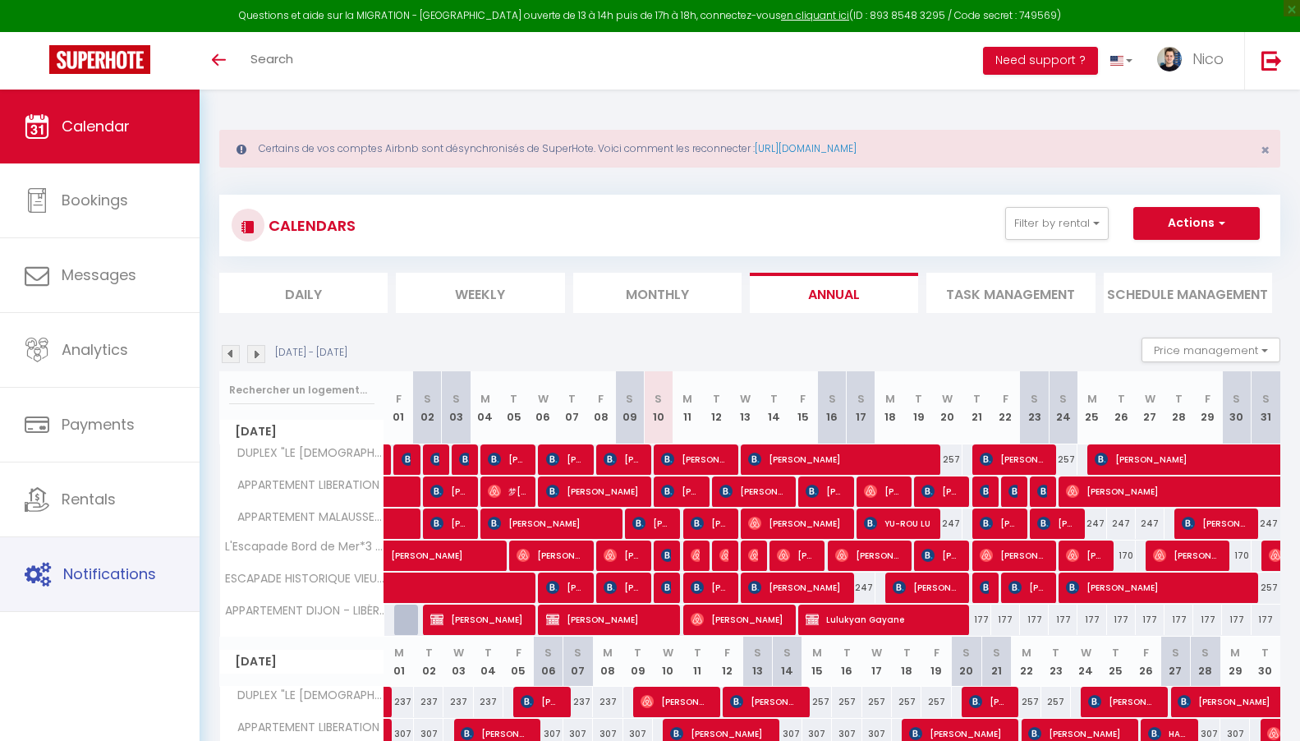
click at [150, 581] on span "Notifications" at bounding box center [109, 573] width 93 height 21
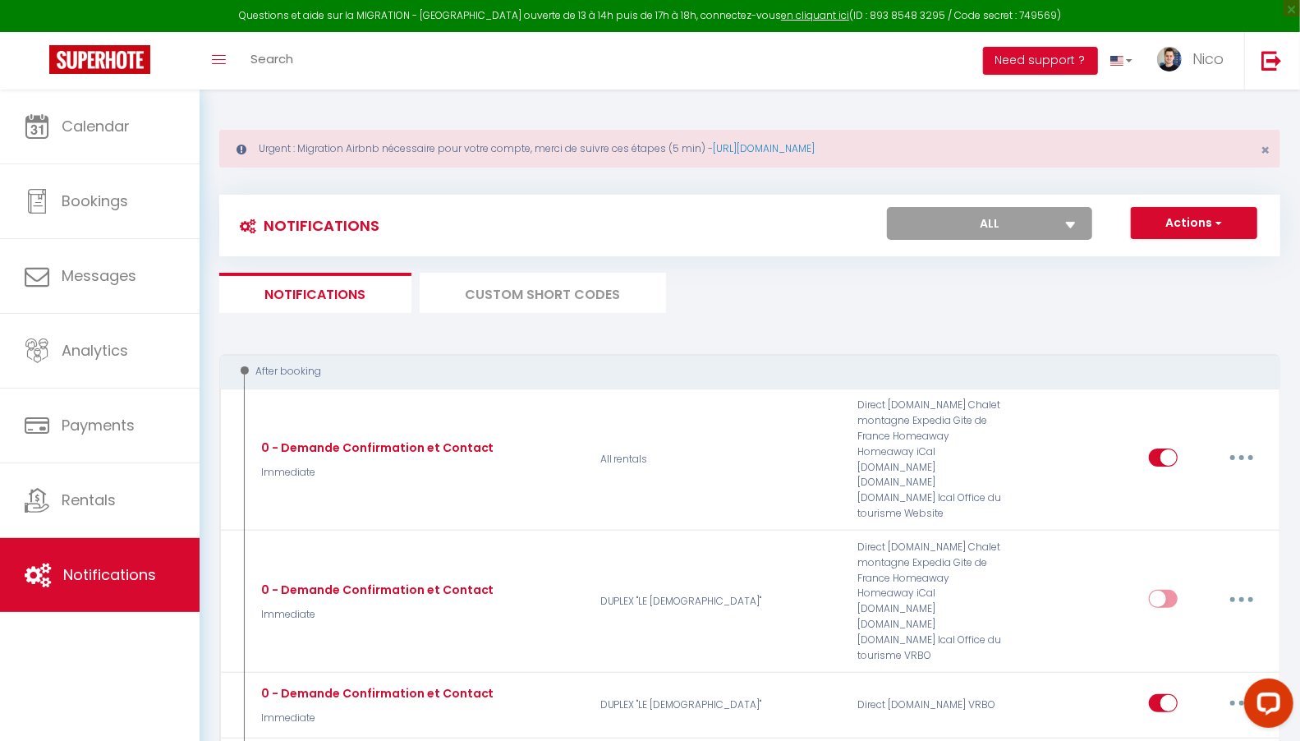
click at [1000, 213] on select "All DUPLEX "LE [DEMOGRAPHIC_DATA]" APPARTEMENT LIBERATION APPARTEMENT MALAUSSEN…" at bounding box center [989, 223] width 205 height 33
select select "60309"
checkbox input "false"
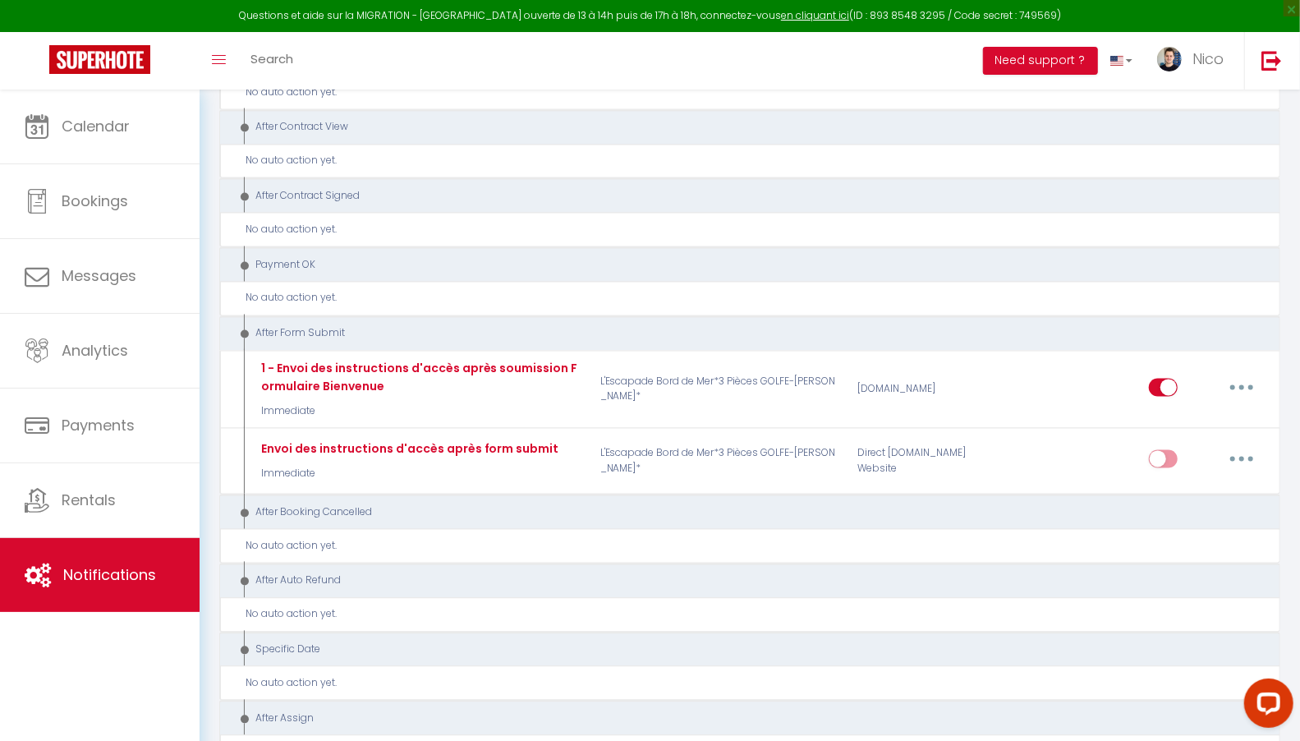
scroll to position [1859, 0]
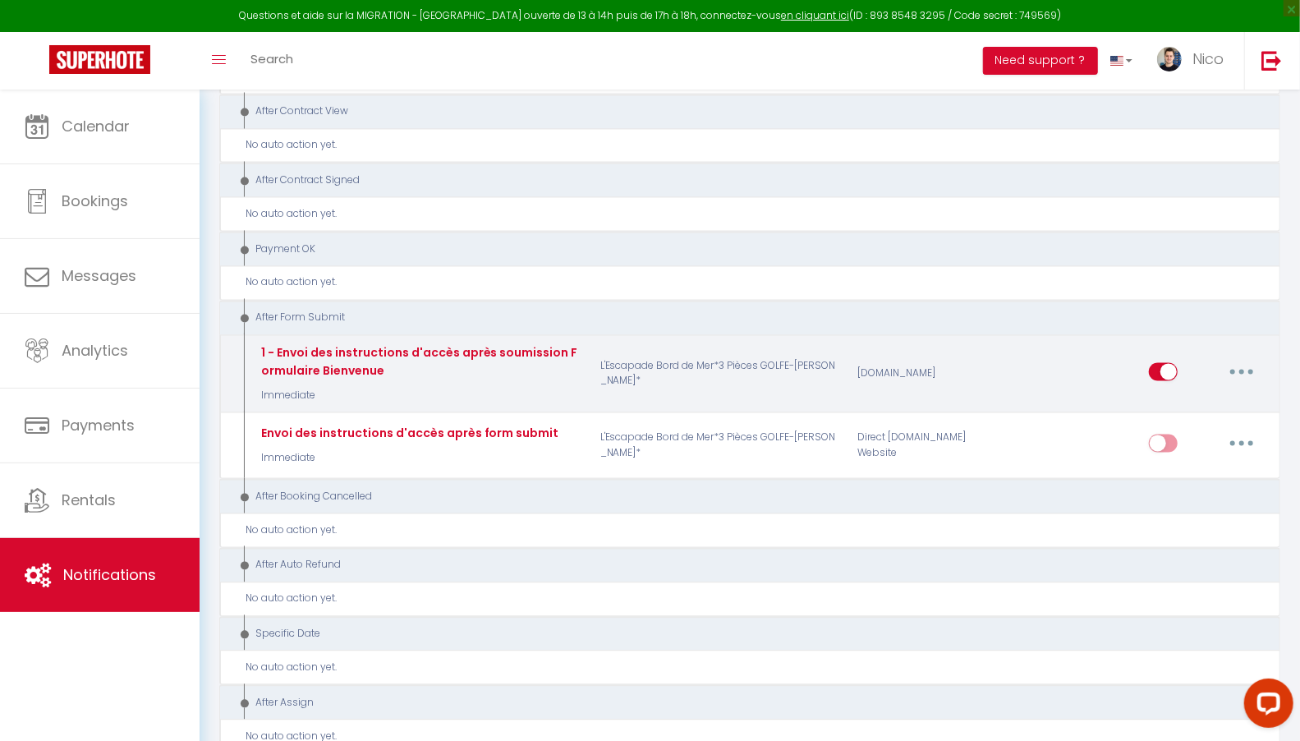
click at [1241, 359] on button "button" at bounding box center [1241, 372] width 46 height 26
click at [1195, 395] on link "Edit" at bounding box center [1199, 409] width 122 height 28
type input "1 - Envoi des instructions d'accès après soumission Formulaire Bienvenue"
select select "17"
select select "if_booking_is_paid"
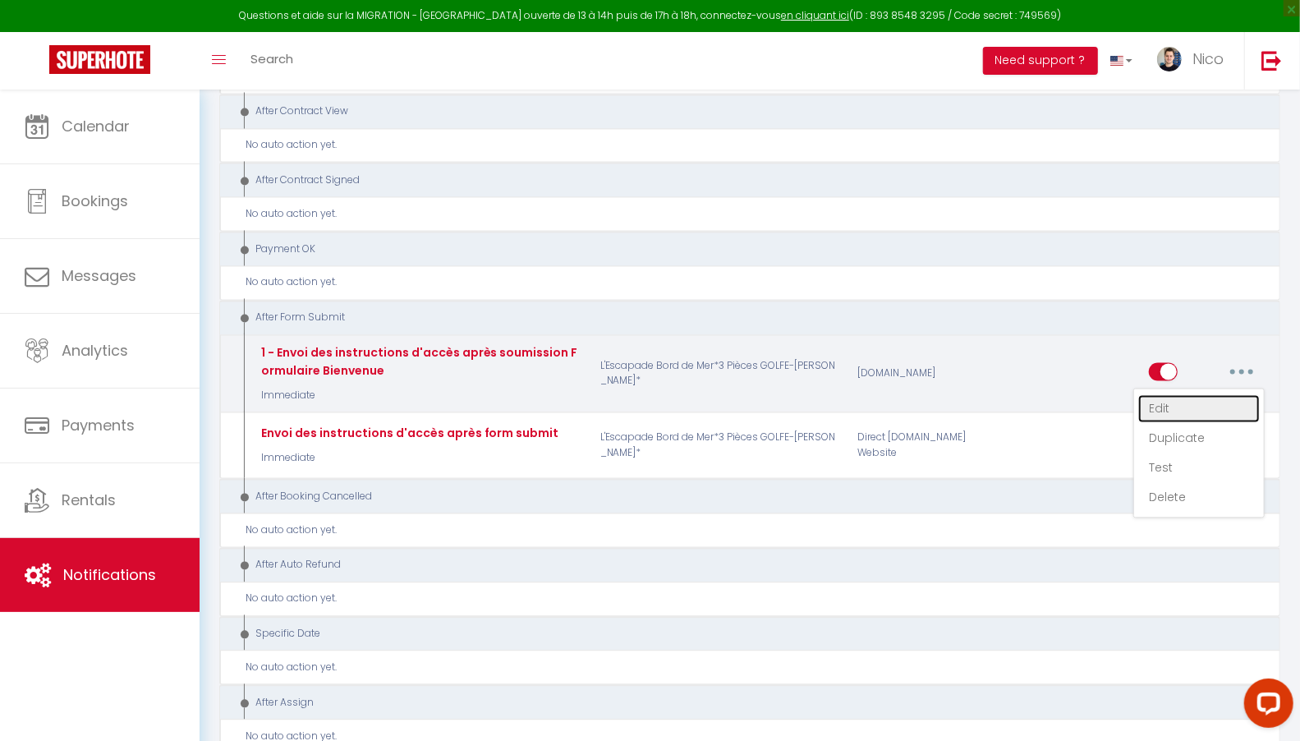
checkbox input "true"
checkbox input "false"
checkbox input "true"
radio input "true"
type input "Confirmation de votre réservation - [BOOKING:ID] - [GUEST:FIRST_NAME] [GUEST:LA…"
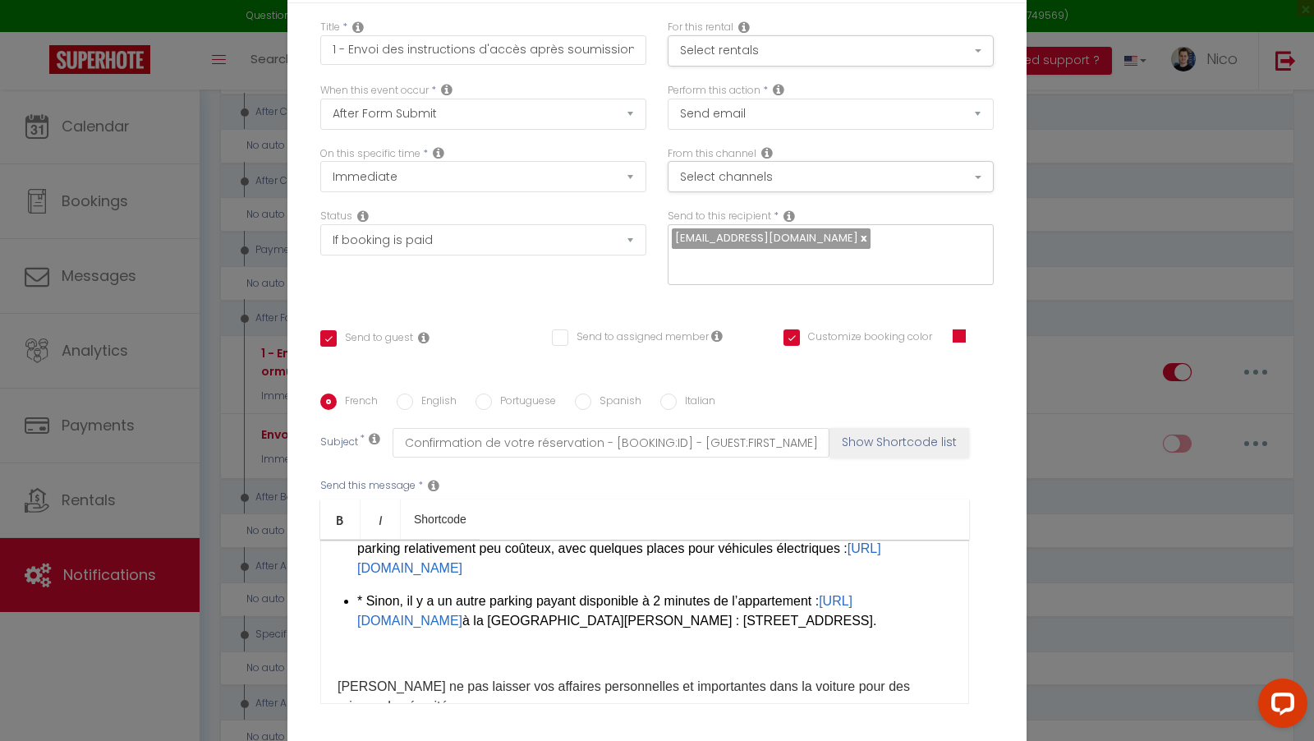
scroll to position [477, 0]
drag, startPoint x: 632, startPoint y: 611, endPoint x: 346, endPoint y: 617, distance: 285.8
click at [346, 617] on div "Bonjour [GUEST:NAME], 1- L'adresse de l'appartement est : [STREET_ADDRESS][PERS…" at bounding box center [644, 621] width 649 height 164
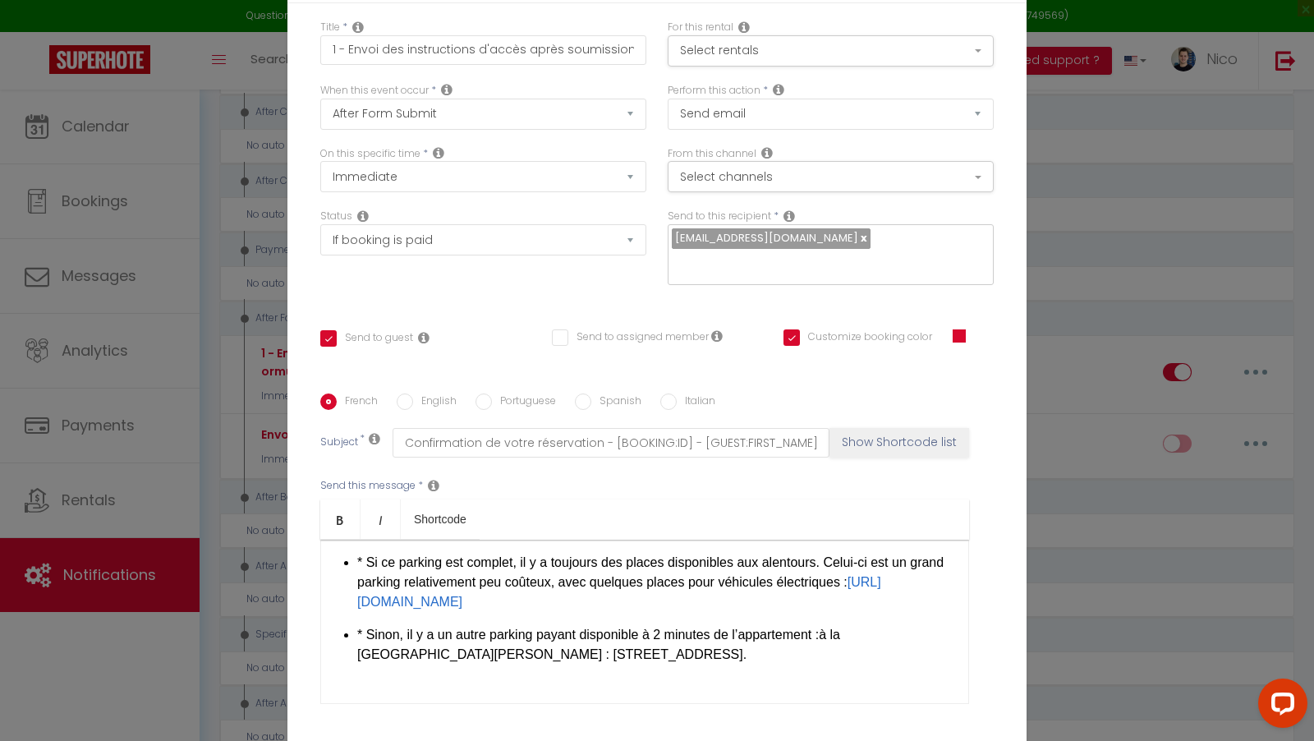
scroll to position [443, 0]
drag, startPoint x: 638, startPoint y: 592, endPoint x: 332, endPoint y: 585, distance: 306.4
click at [332, 585] on div "Bonjour [GUEST:NAME], 1- L'adresse de l'appartement est : [STREET_ADDRESS][PERS…" at bounding box center [644, 621] width 649 height 164
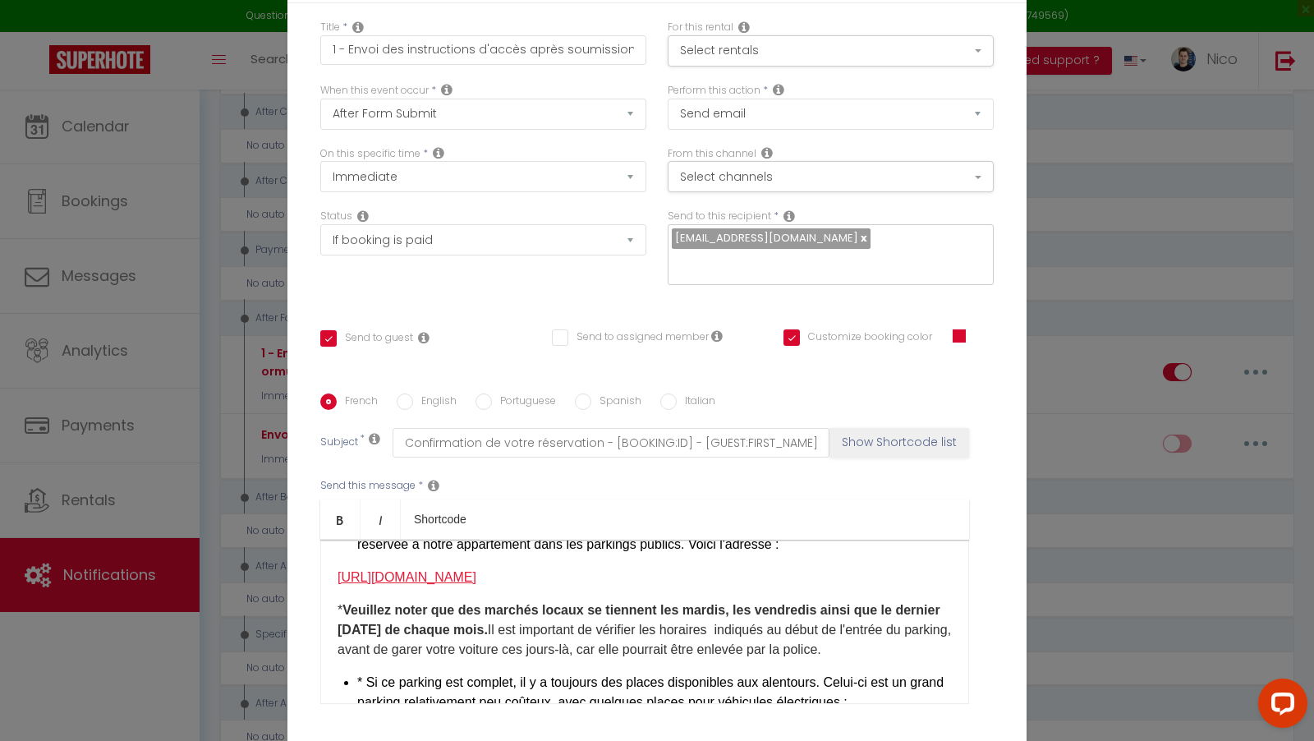
scroll to position [307, 0]
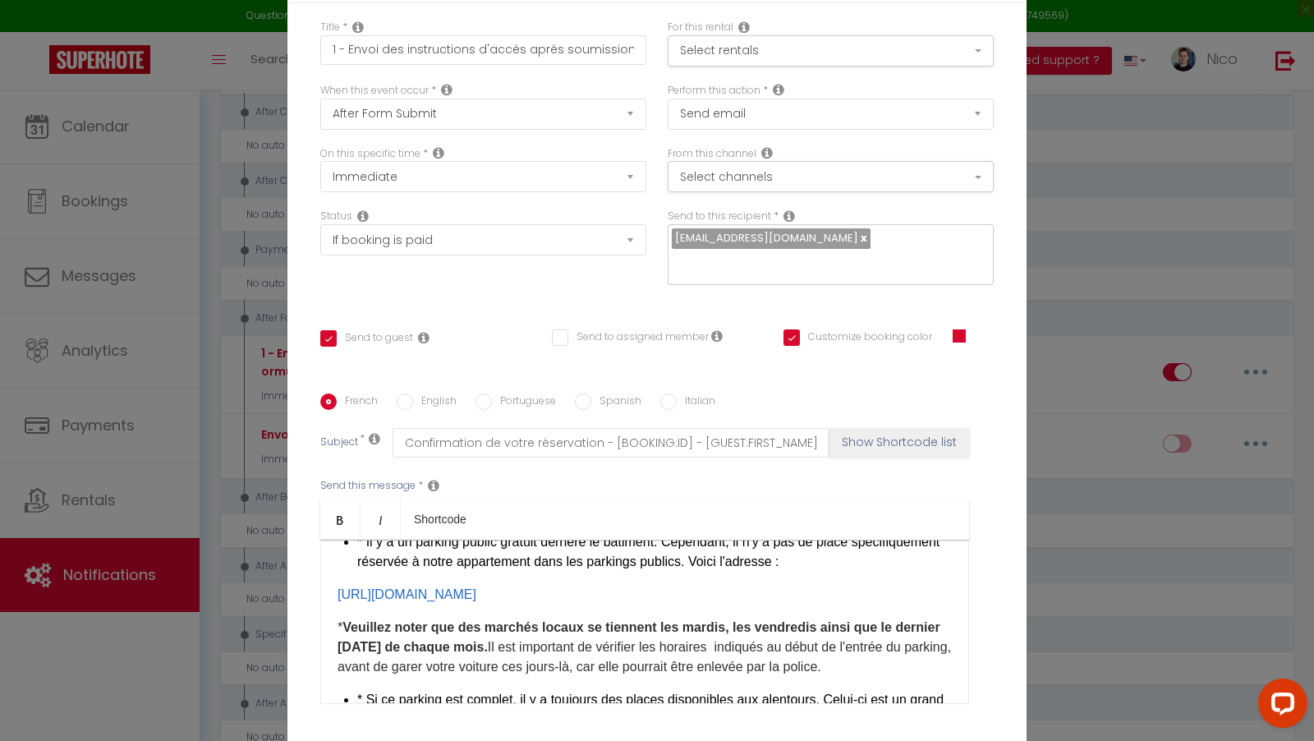
click at [429, 393] on label "English" at bounding box center [435, 402] width 44 height 18
click at [413, 393] on input "English" at bounding box center [405, 401] width 16 height 16
radio input "true"
checkbox input "true"
checkbox input "false"
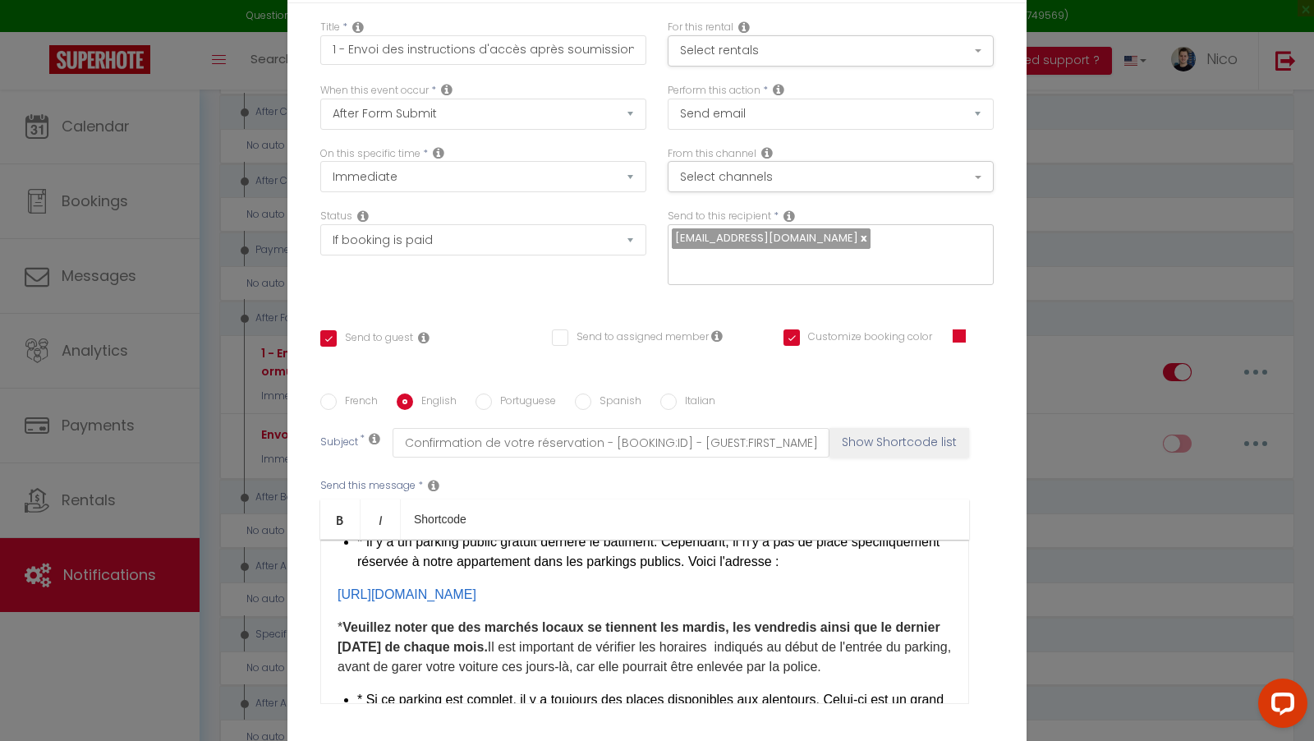
checkbox input "true"
type input "Confirmation of your booking - [BOOKING:ID] - [GUEST:FIRST_NAME] [GUEST:LAST_NA…"
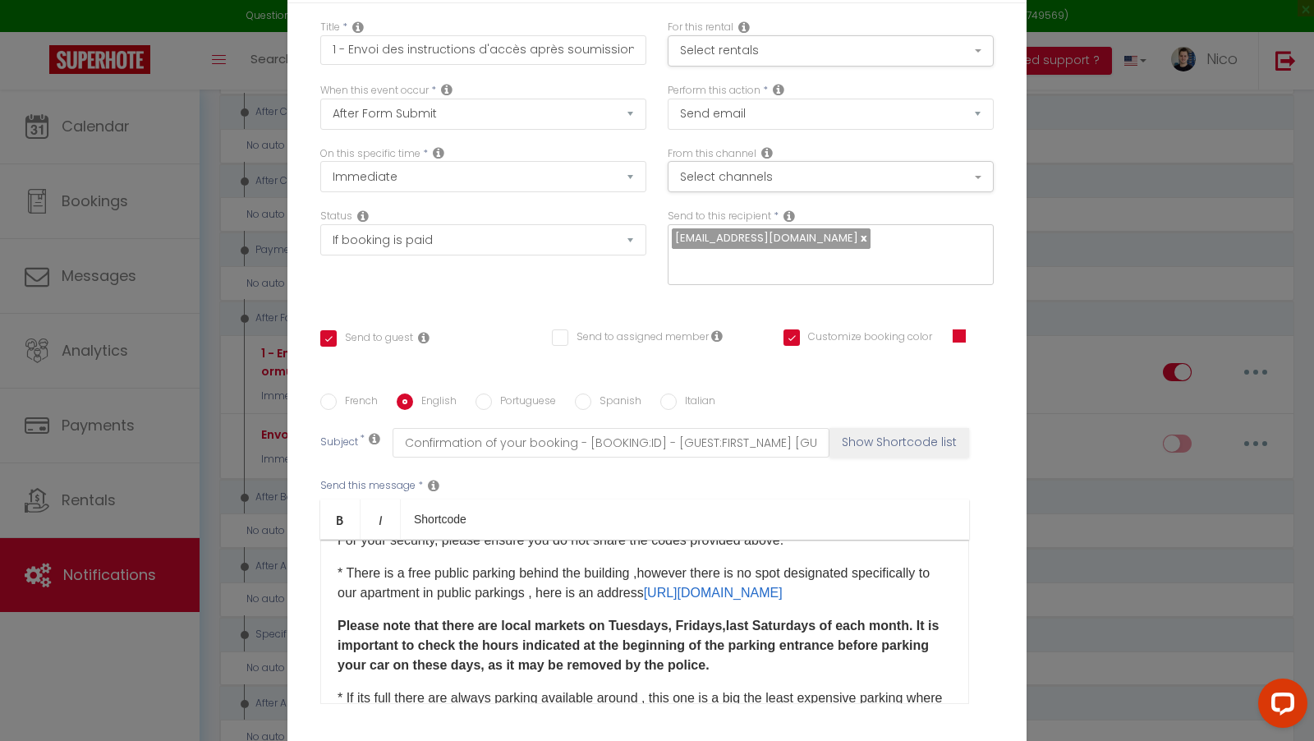
scroll to position [388, 0]
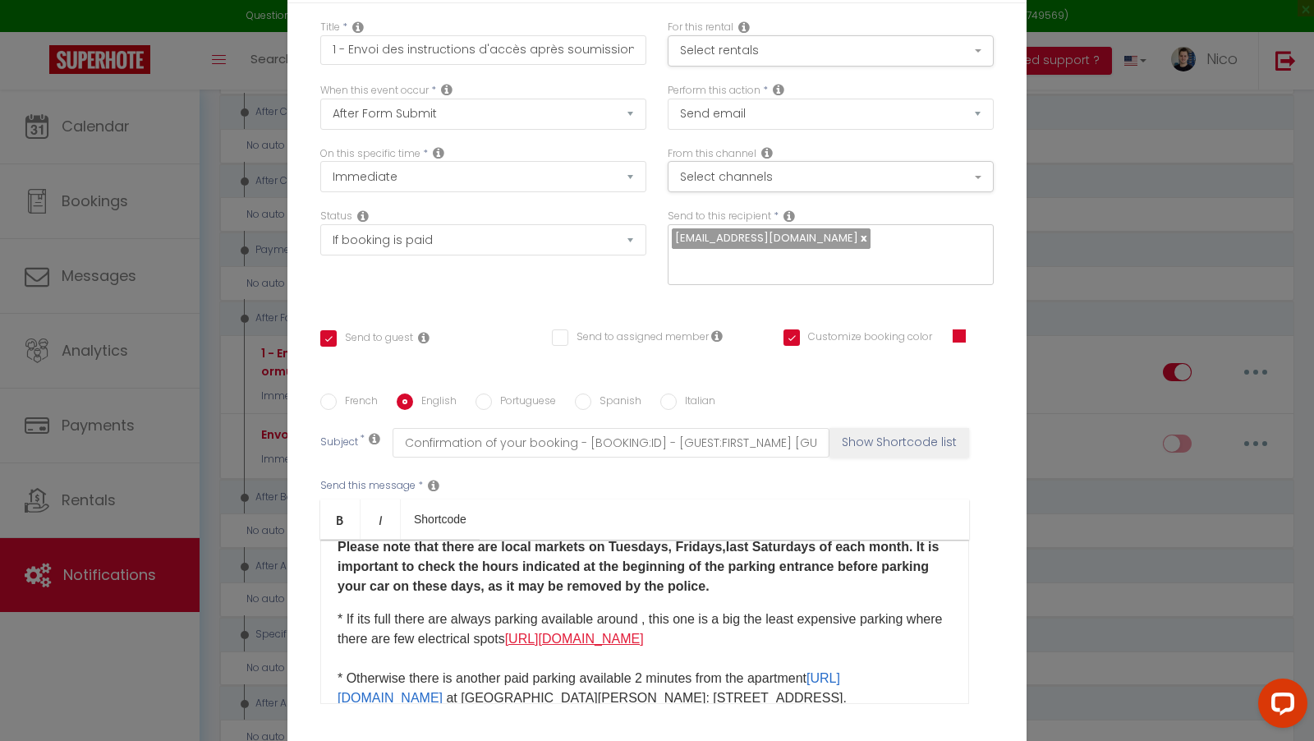
drag, startPoint x: 847, startPoint y: 647, endPoint x: 549, endPoint y: 648, distance: 297.2
click at [549, 648] on div "​ Hello [GUEST:NAME], 1- The address of the apartment is: [STREET_ADDRESS][PERS…" at bounding box center [644, 621] width 649 height 164
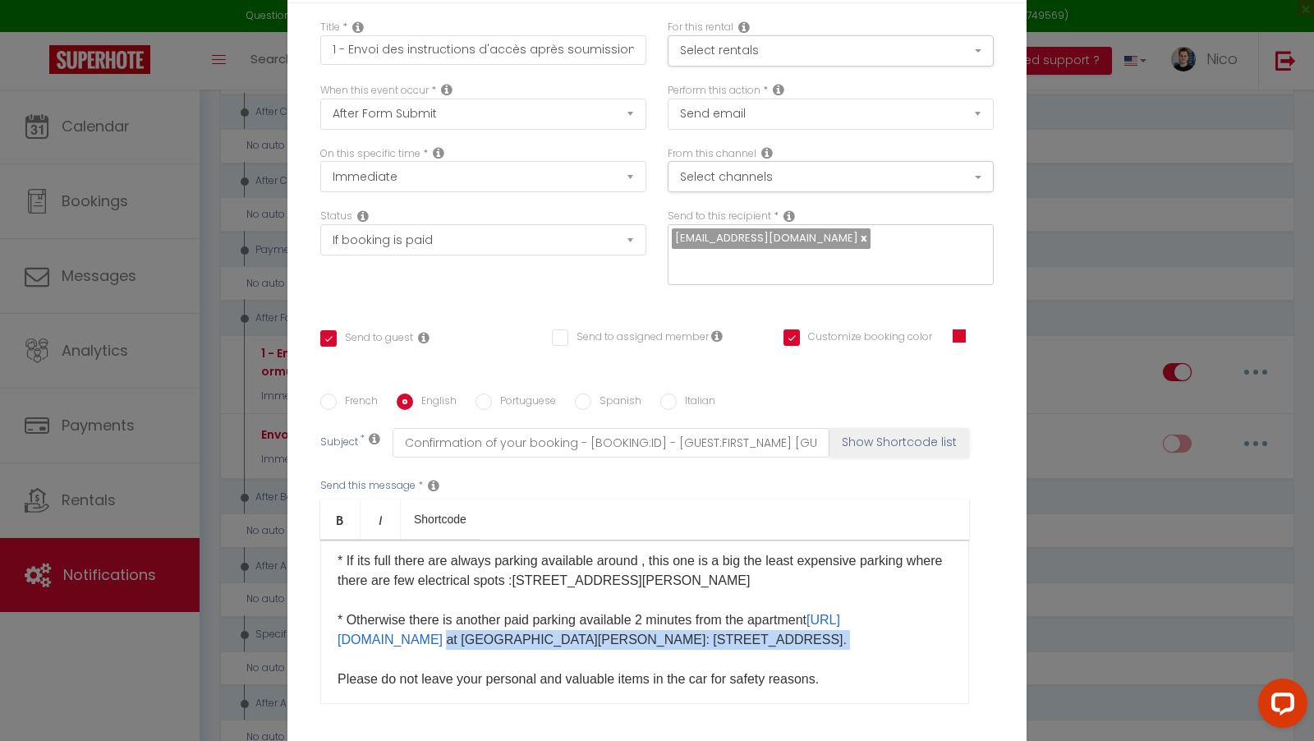
scroll to position [458, 0]
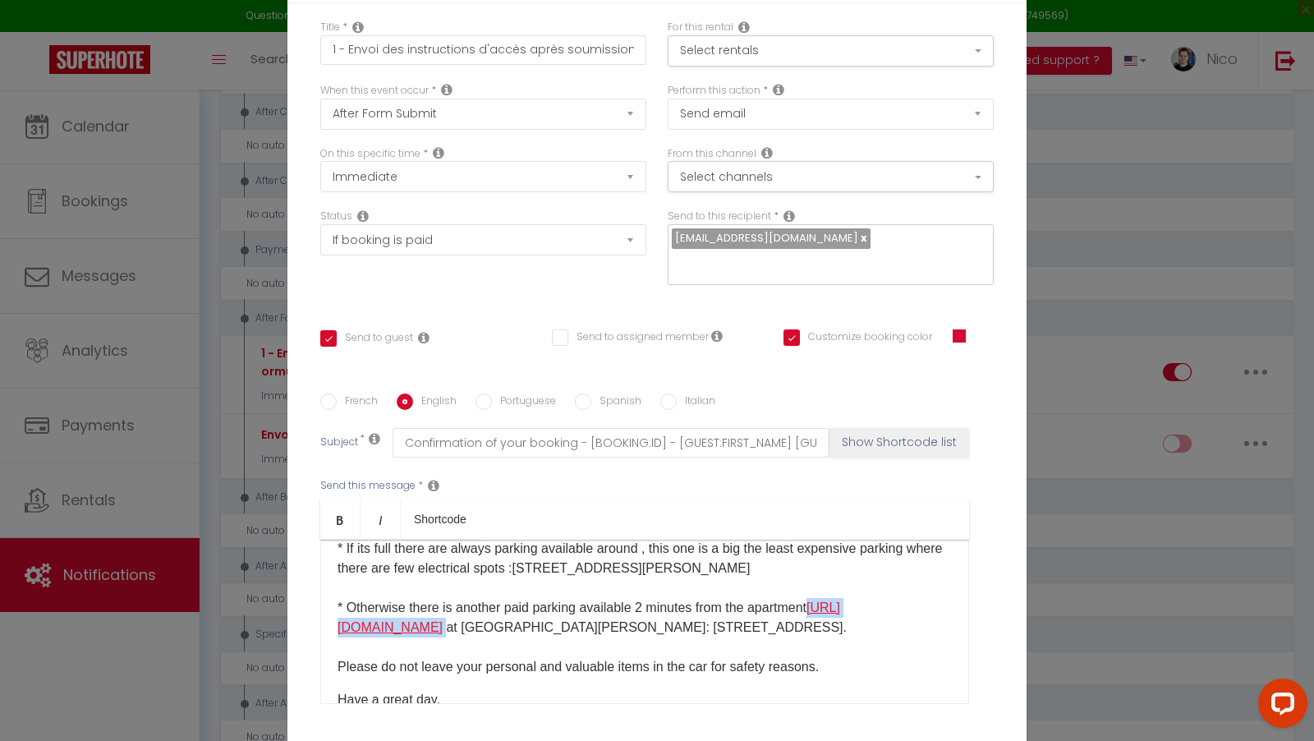
drag, startPoint x: 679, startPoint y: 661, endPoint x: 397, endPoint y: 640, distance: 283.3
click at [397, 640] on div "​ Hello [GUEST:NAME], 1- The address of the apartment is: [STREET_ADDRESS][PERS…" at bounding box center [644, 621] width 649 height 164
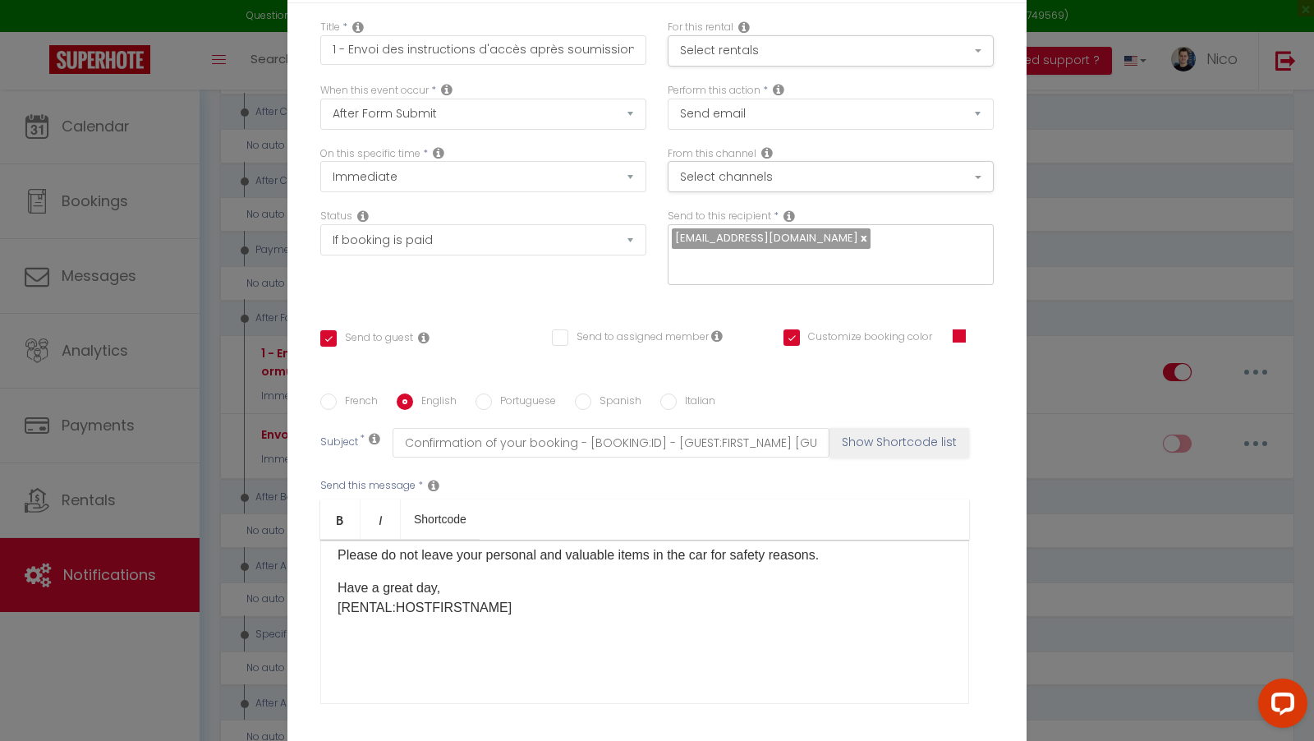
scroll to position [124, 0]
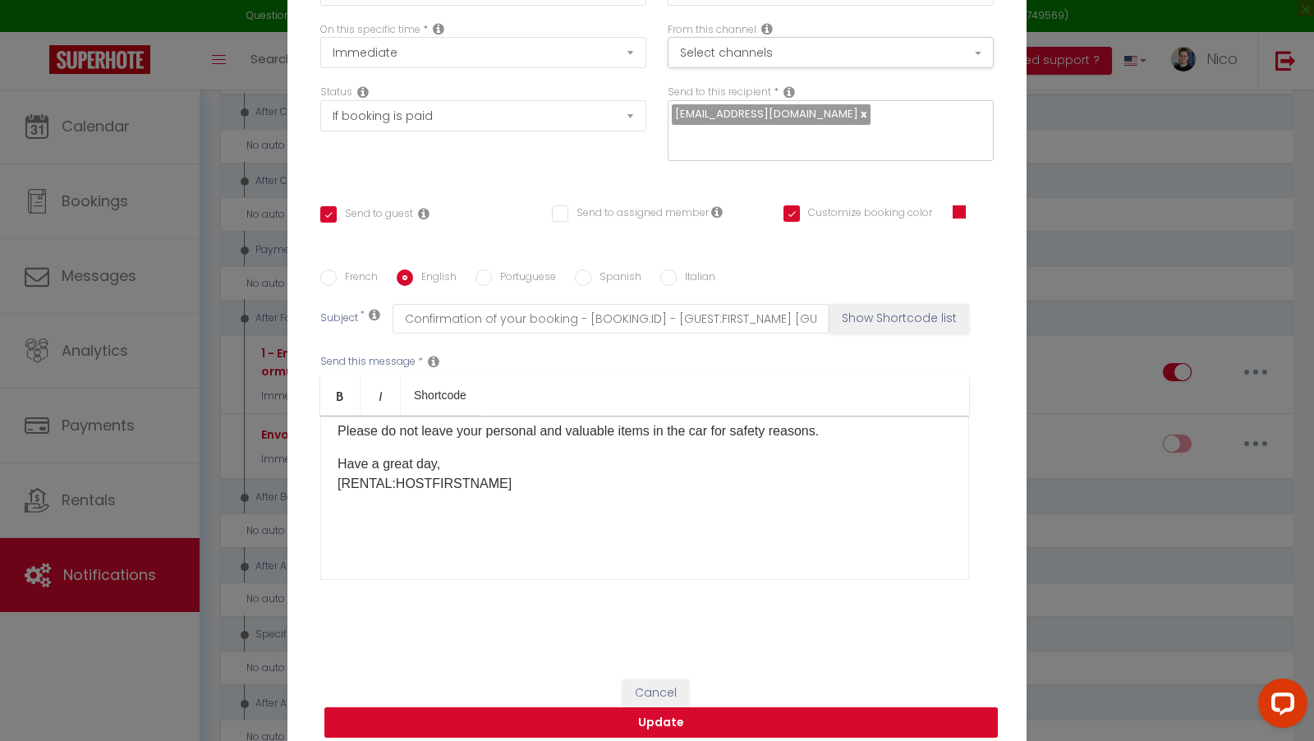
click at [902, 712] on button "Update" at bounding box center [660, 722] width 673 height 31
checkbox input "true"
checkbox input "false"
checkbox input "true"
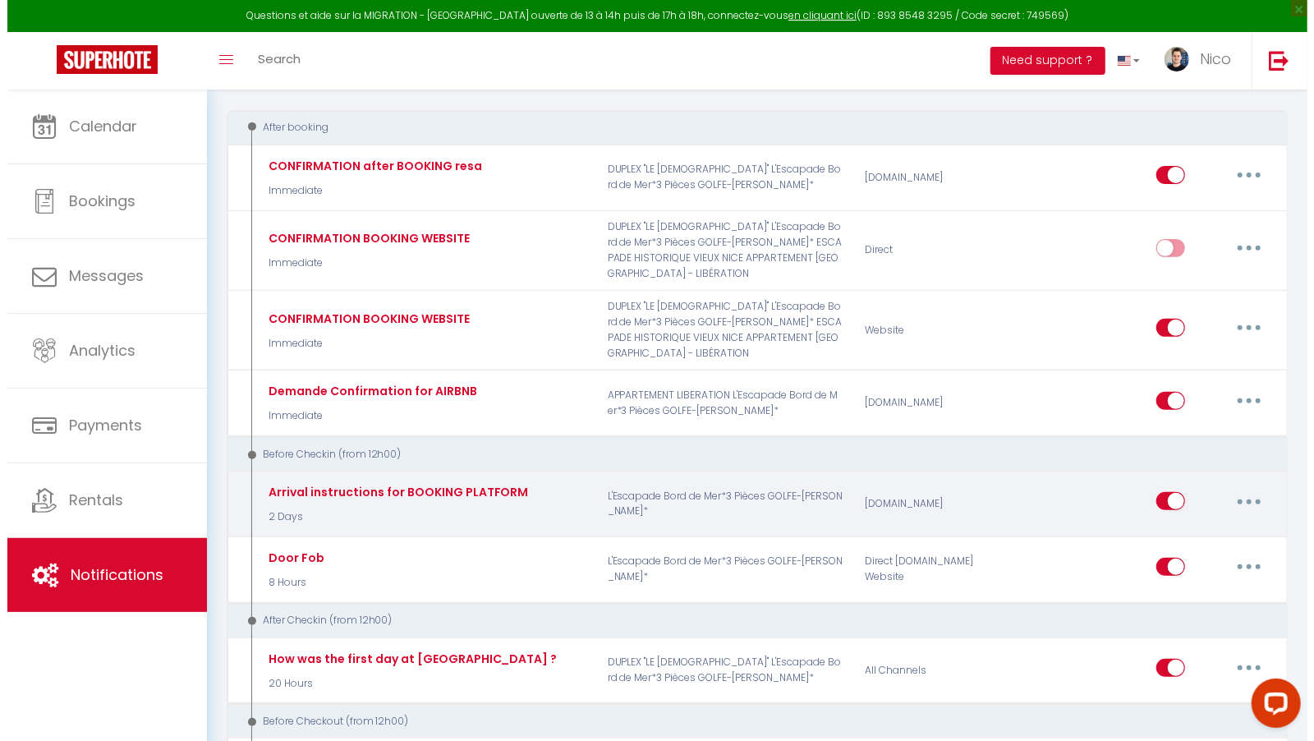
scroll to position [245, 0]
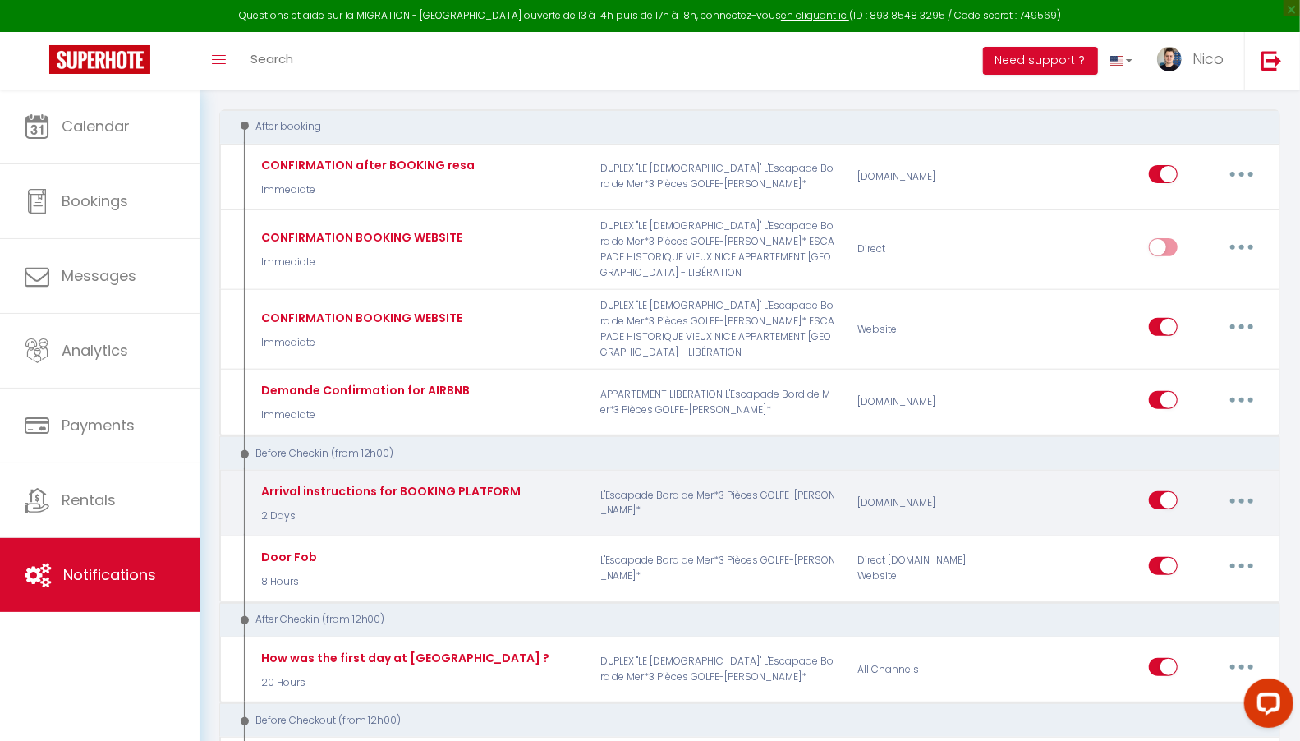
click at [1249, 487] on button "button" at bounding box center [1241, 500] width 46 height 26
click at [1194, 524] on link "Edit" at bounding box center [1199, 538] width 122 height 28
type input "Arrival instructions for BOOKING PLATFORM"
select select "2 Days"
select select "if_booking_is_paid"
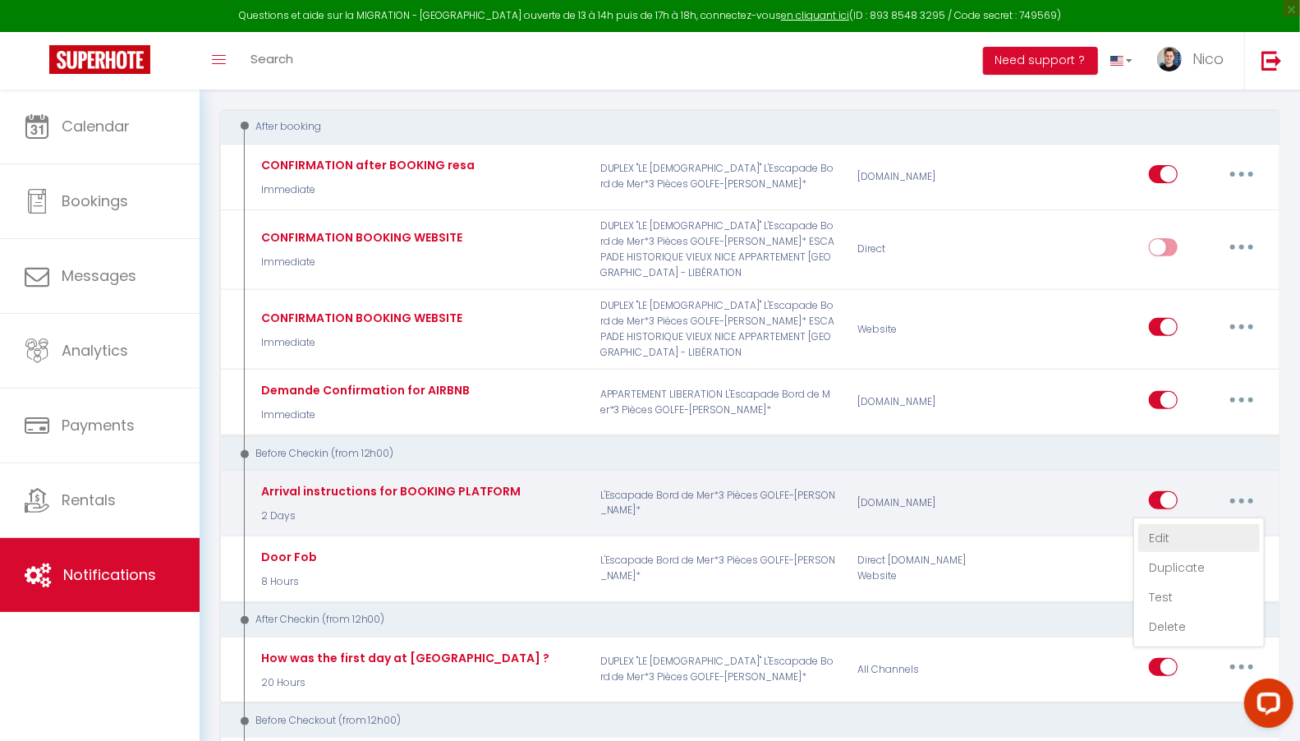
checkbox input "true"
checkbox input "false"
radio input "true"
type input "Confirmation de votre réservation - [BOOKING:ID] - [GUEST:FIRST_NAME] [GUEST:LA…"
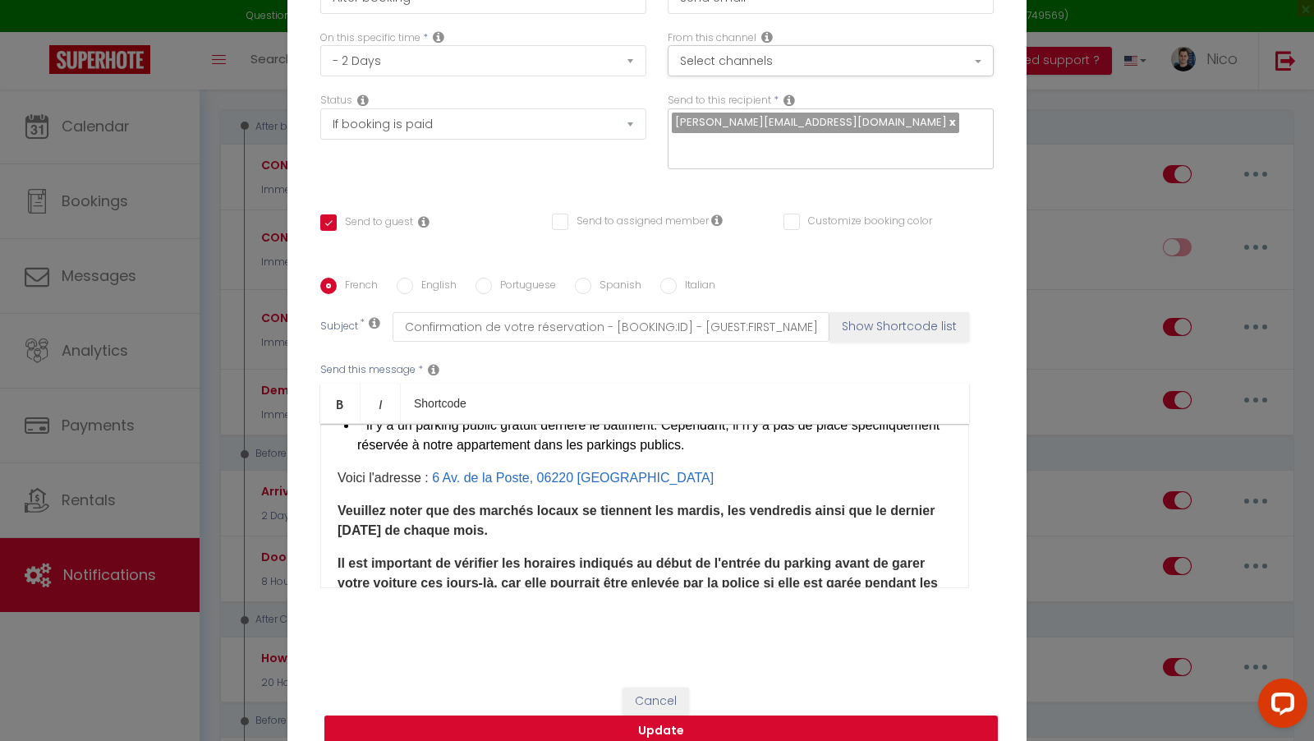
scroll to position [279, 0]
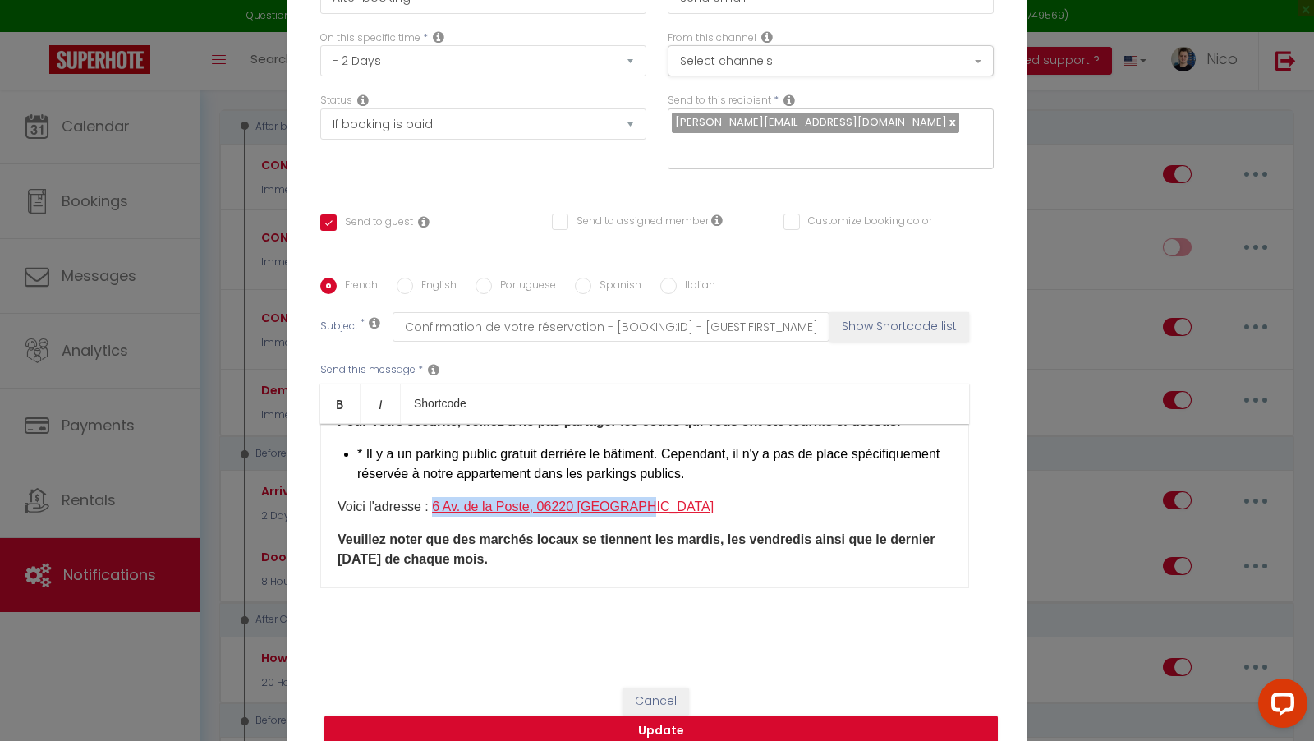
drag, startPoint x: 635, startPoint y: 497, endPoint x: 425, endPoint y: 493, distance: 209.4
click at [425, 497] on p "Voici l'adresse : [STREET_ADDRESS] de la Poste, 06220 [GEOGRAPHIC_DATA]" at bounding box center [644, 507] width 614 height 20
copy link "6 Av. de la Poste, 06220 [GEOGRAPHIC_DATA]"
click at [427, 278] on label "English" at bounding box center [435, 287] width 44 height 18
click at [413, 278] on input "English" at bounding box center [405, 286] width 16 height 16
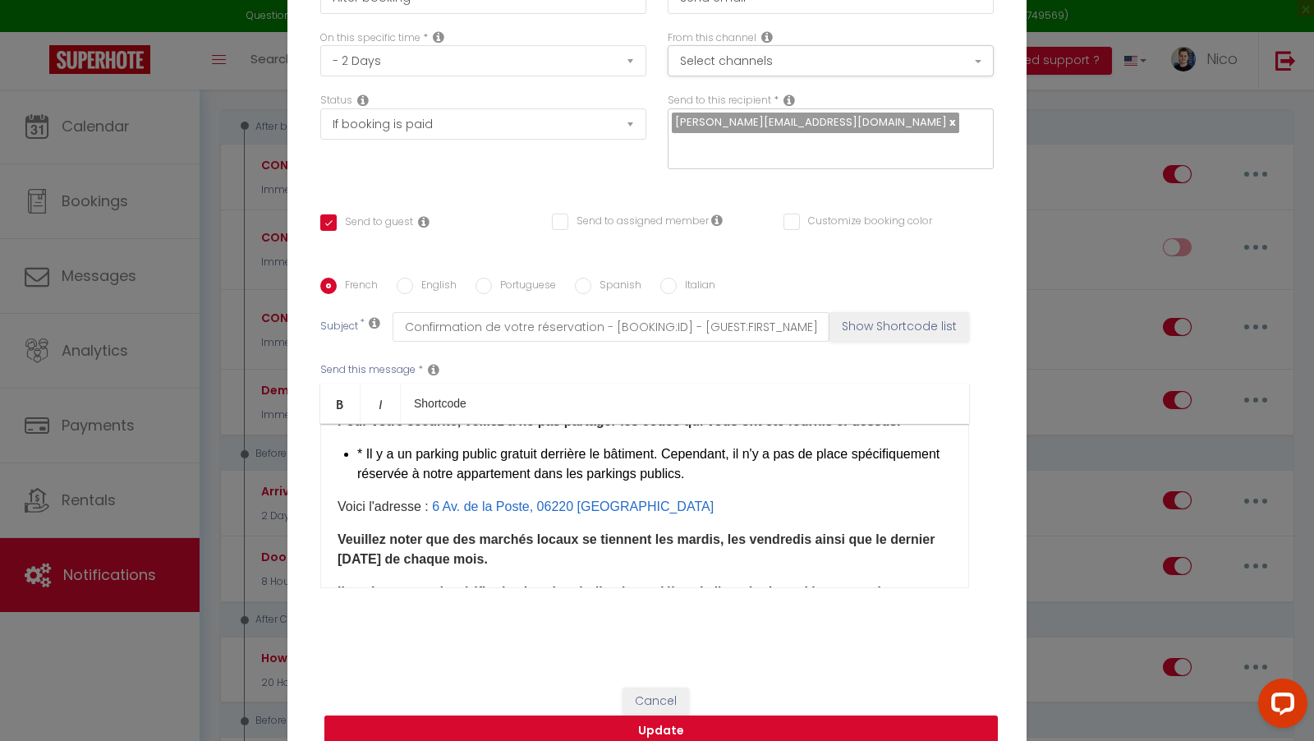
radio input "true"
checkbox input "true"
checkbox input "false"
type input "Confirmation of your booking - [BOOKING:ID] - [GUEST:FIRST_NAME] [GUEST:LAST_NA…"
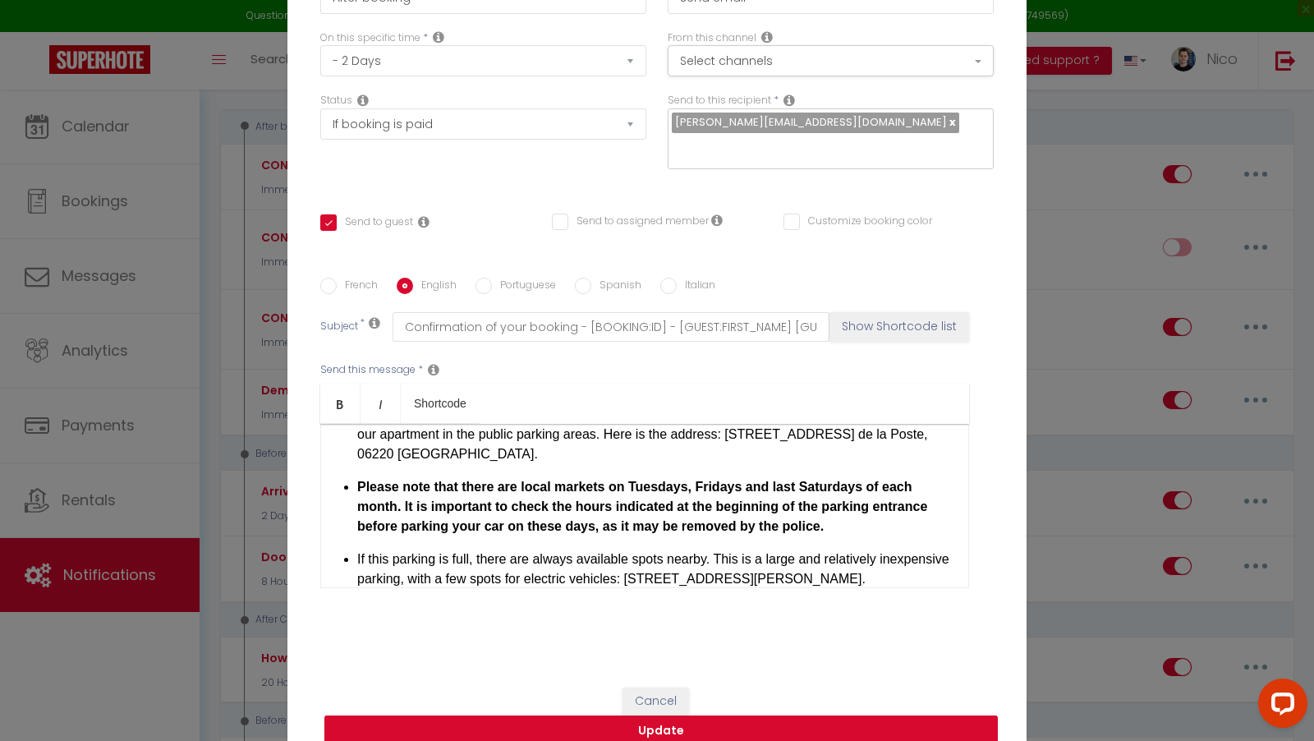
scroll to position [319, 0]
click at [1104, 483] on div "Edit Auto action × Title * Arrival instructions for BOOKING PLATFORM For this r…" at bounding box center [657, 370] width 1314 height 741
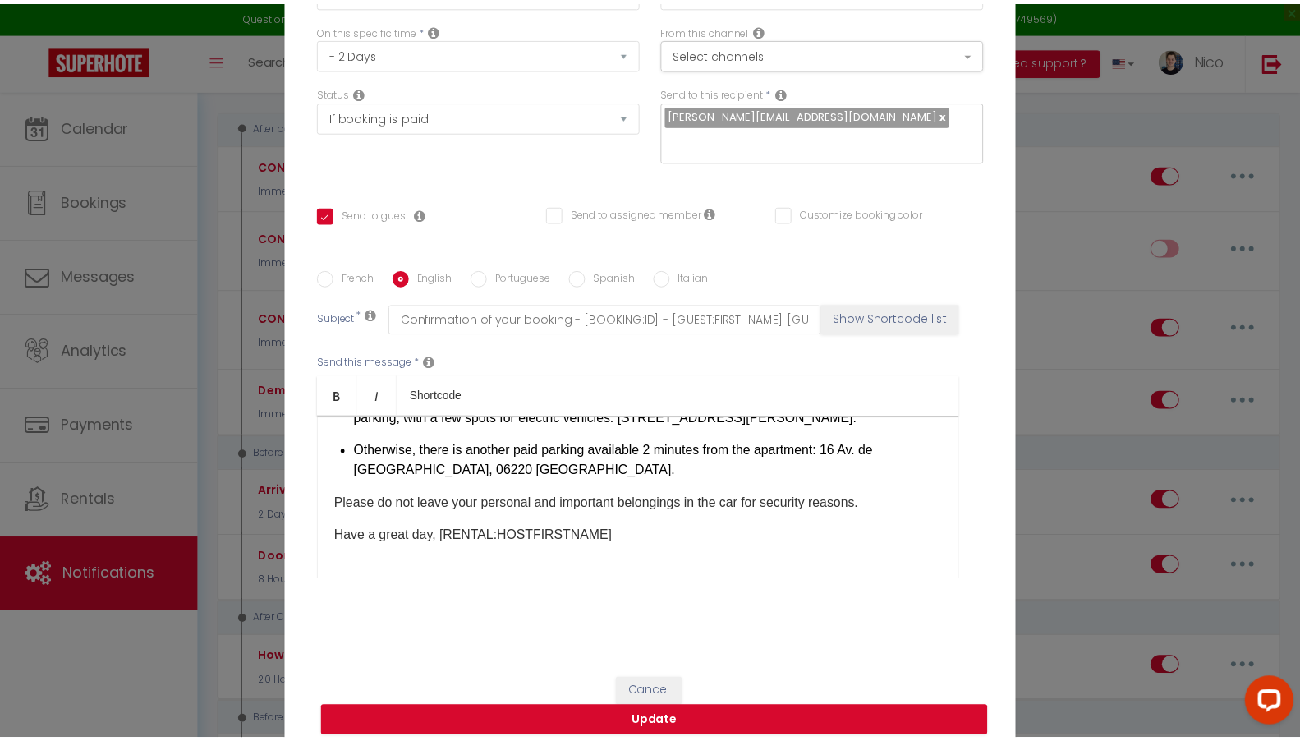
scroll to position [510, 0]
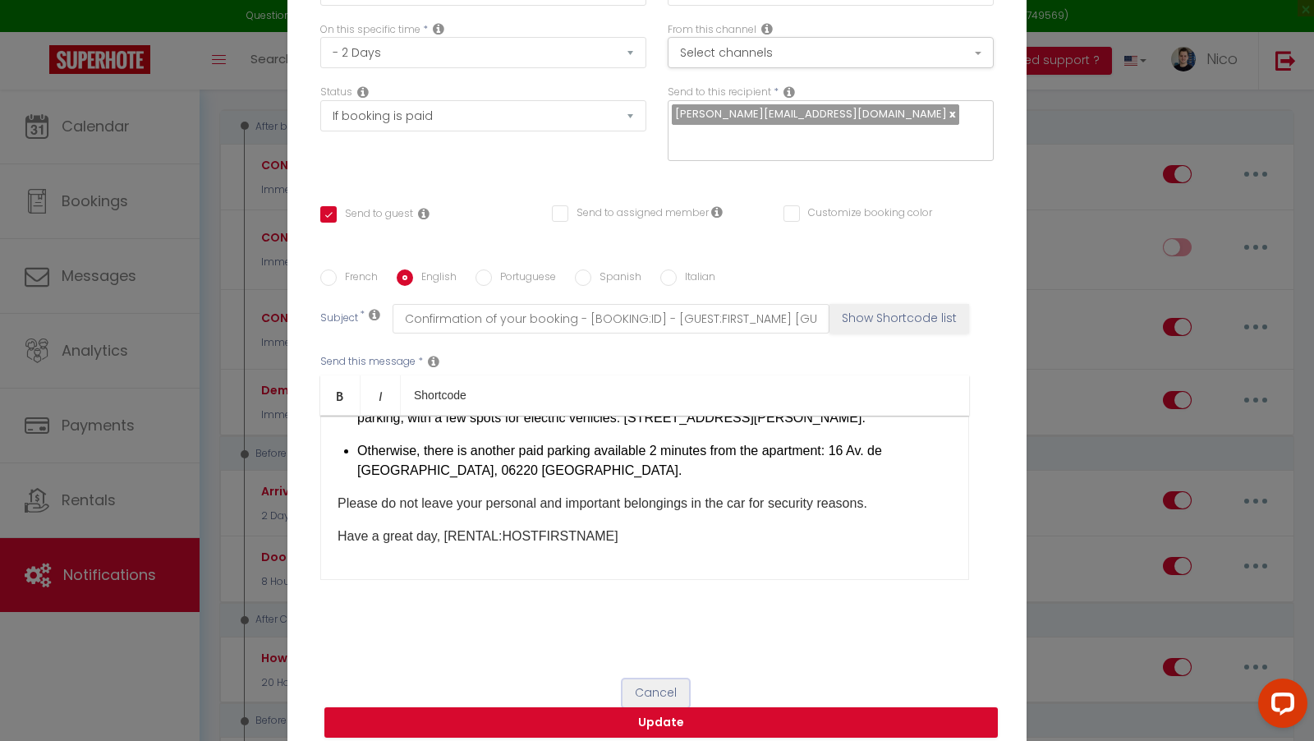
click at [665, 679] on button "Cancel" at bounding box center [655, 693] width 67 height 28
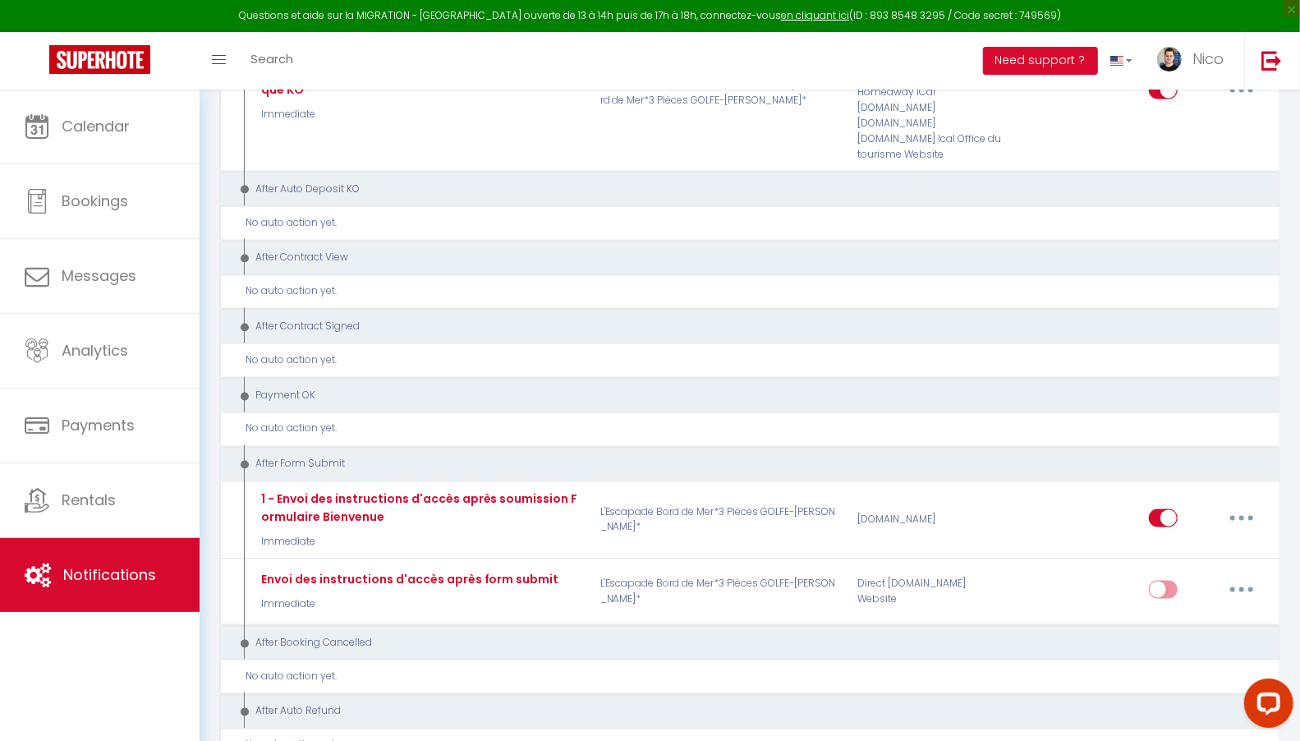
scroll to position [1715, 0]
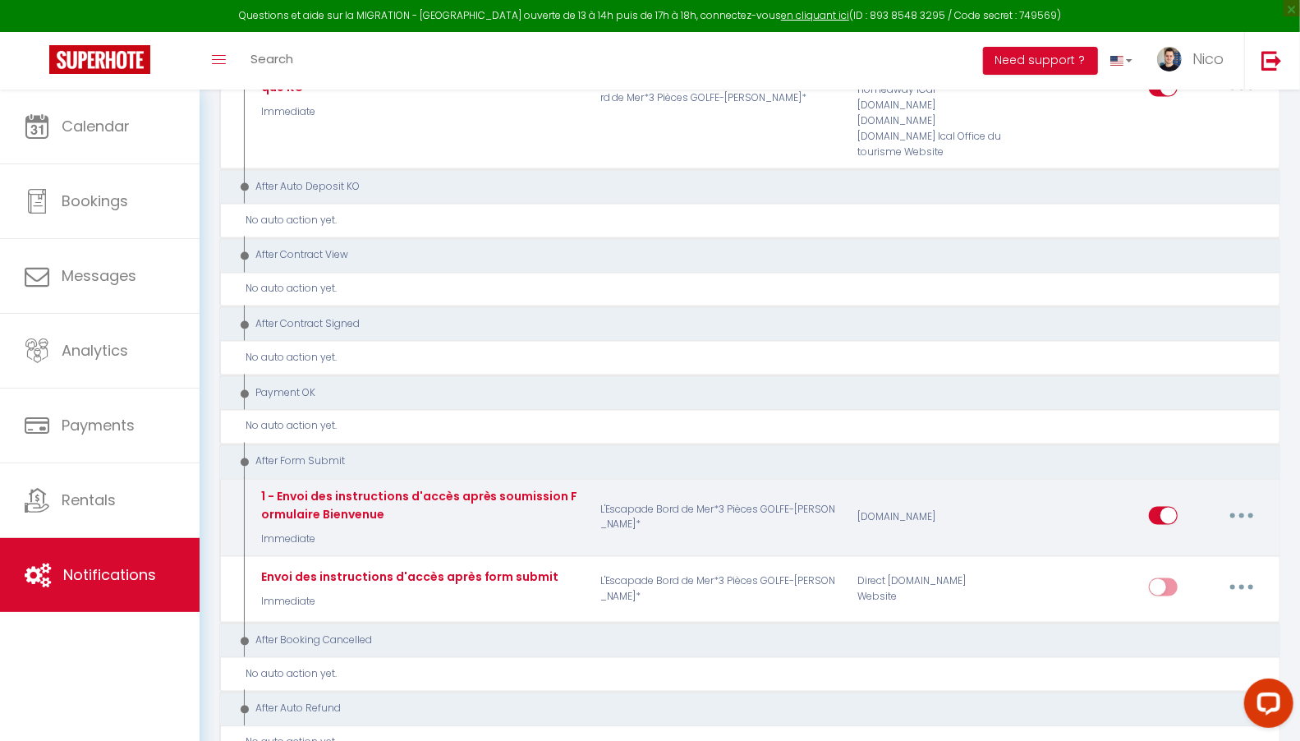
click at [1244, 502] on button "button" at bounding box center [1241, 515] width 46 height 26
click at [1192, 539] on link "Edit" at bounding box center [1199, 553] width 122 height 28
type input "1 - Envoi des instructions d'accès après soumission Formulaire Bienvenue"
select select "17"
select select "Immediate"
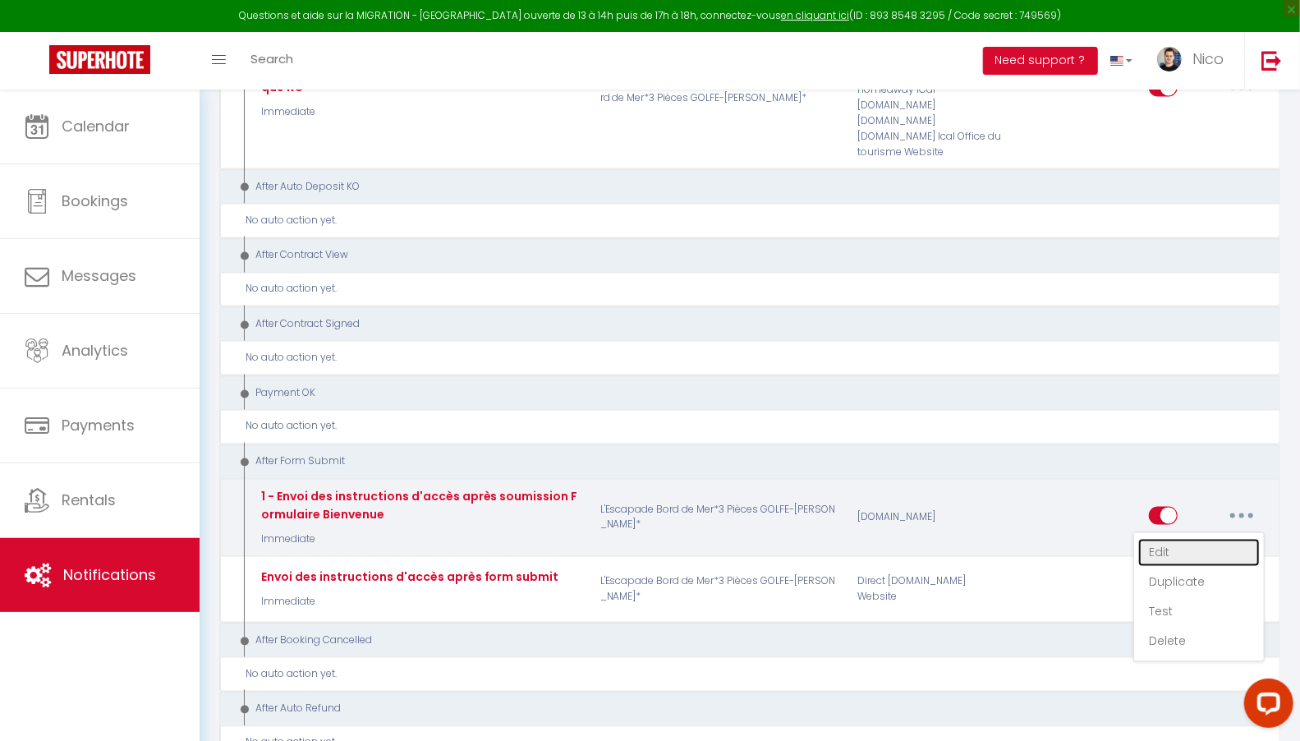
checkbox input "true"
checkbox input "false"
checkbox input "true"
radio input "true"
type input "Confirmation de votre réservation - [BOOKING:ID] - [GUEST:FIRST_NAME] [GUEST:LA…"
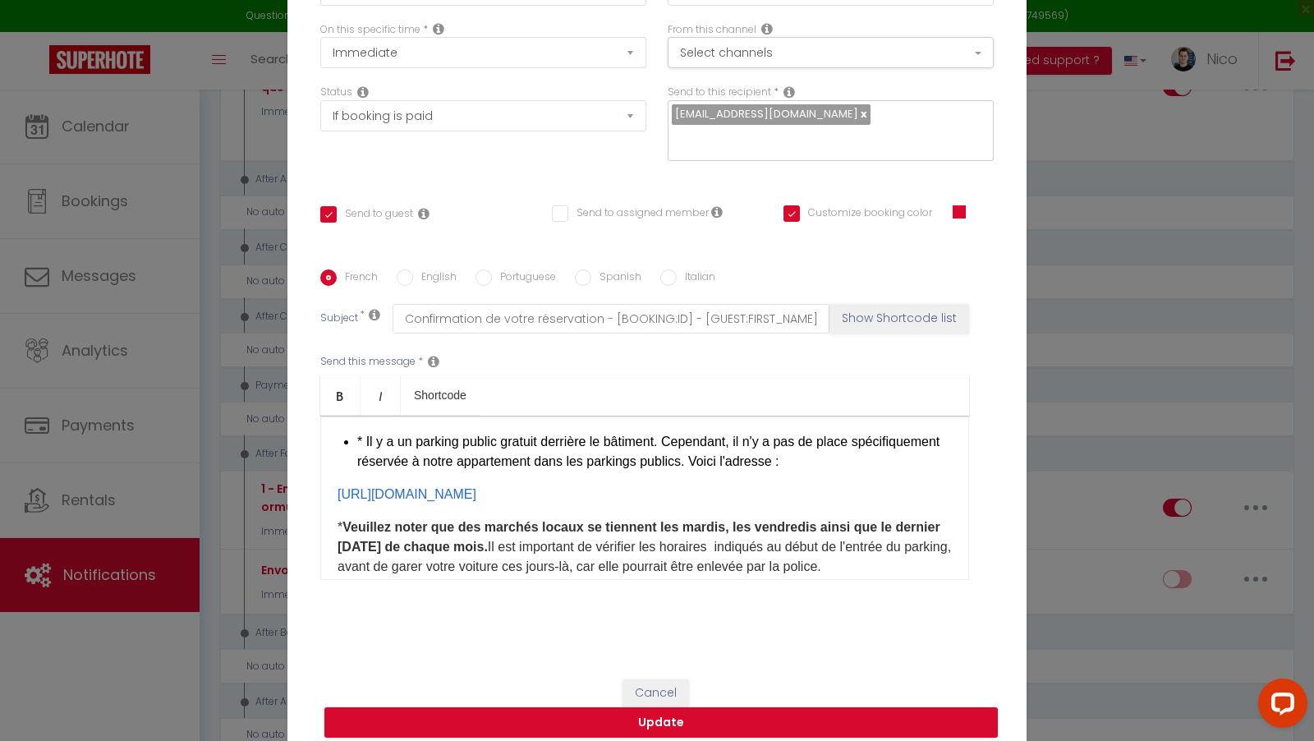
scroll to position [282, 0]
drag, startPoint x: 626, startPoint y: 487, endPoint x: 333, endPoint y: 475, distance: 294.2
click at [337, 485] on p "[URL][DOMAIN_NAME]" at bounding box center [644, 495] width 614 height 20
click at [419, 269] on label "English" at bounding box center [435, 278] width 44 height 18
click at [413, 269] on input "English" at bounding box center [405, 277] width 16 height 16
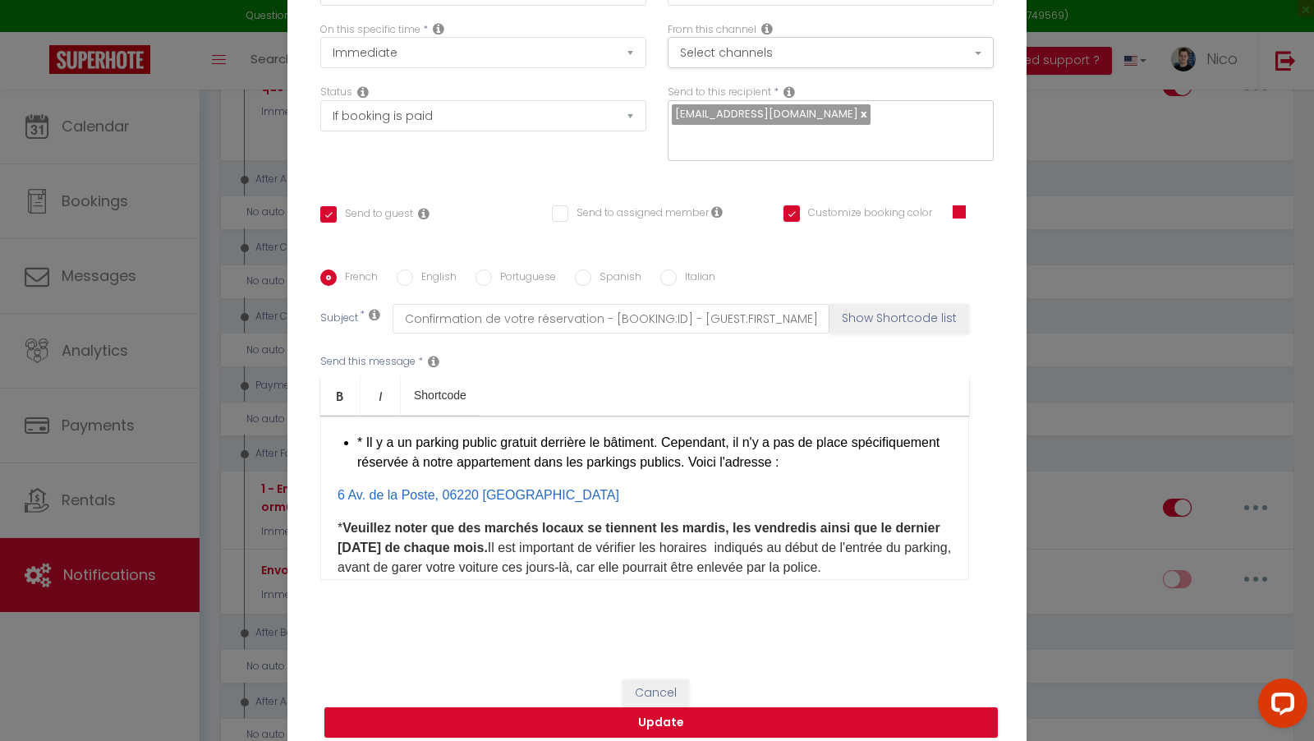
radio input "true"
checkbox input "true"
checkbox input "false"
checkbox input "true"
type input "Confirmation of your booking - [BOOKING:ID] - [GUEST:FIRST_NAME] [GUEST:LAST_NA…"
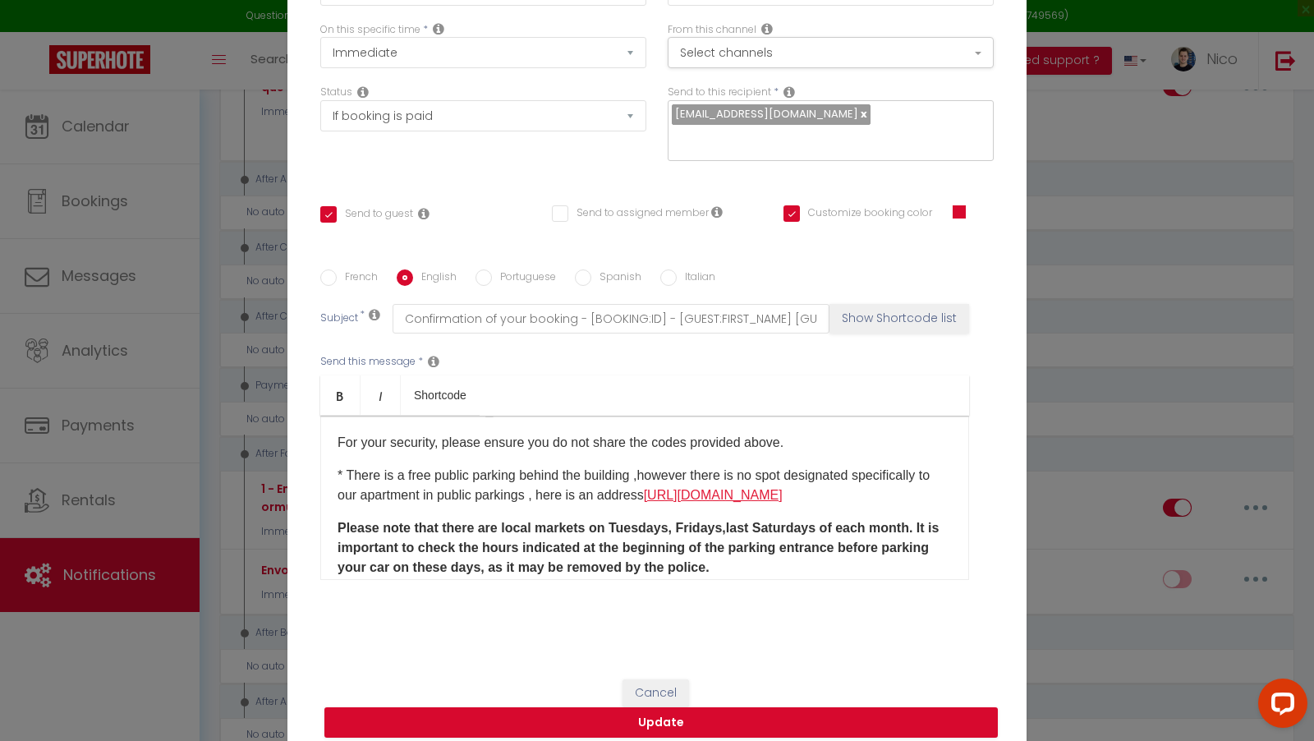
drag, startPoint x: 669, startPoint y: 506, endPoint x: 379, endPoint y: 503, distance: 289.9
click at [379, 503] on p "* There is a free public parking behind the building ,however there is no spot …" at bounding box center [644, 485] width 614 height 39
click at [690, 480] on p "* There is a free public parking behind the building ,however there is no spot …" at bounding box center [644, 485] width 614 height 39
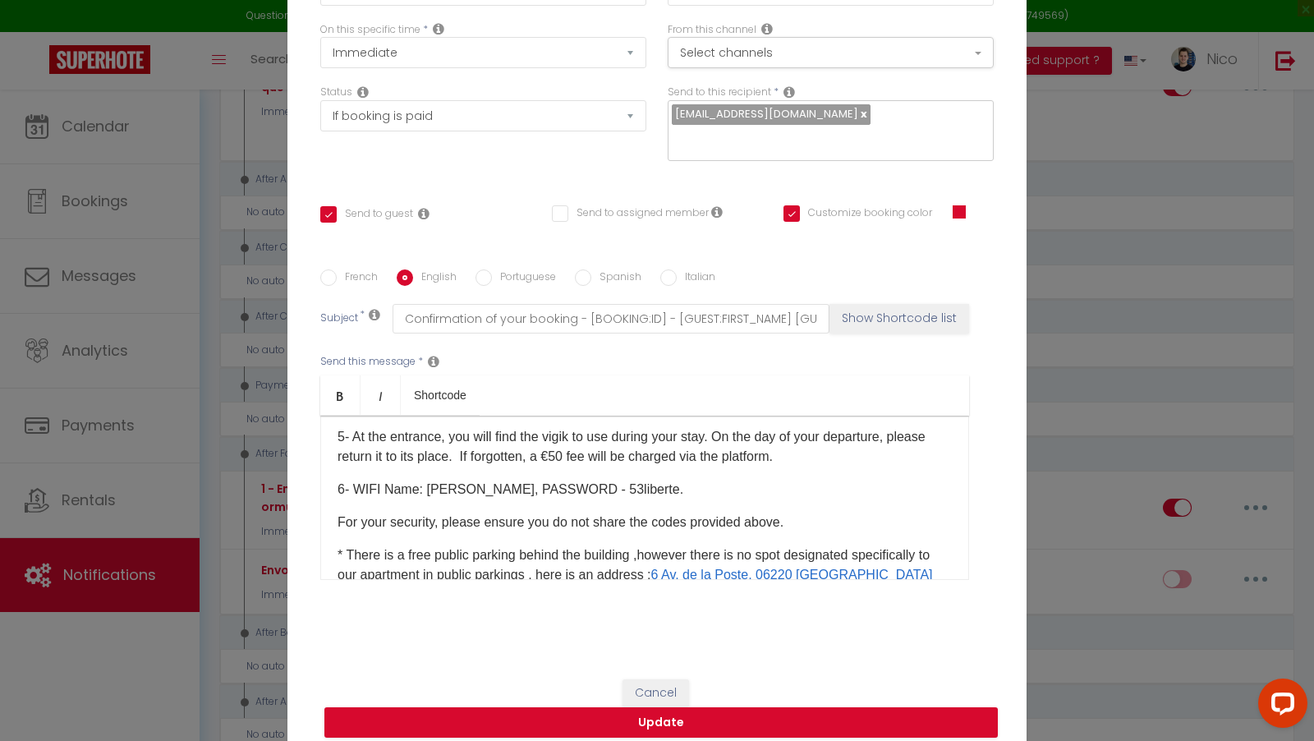
scroll to position [190, 0]
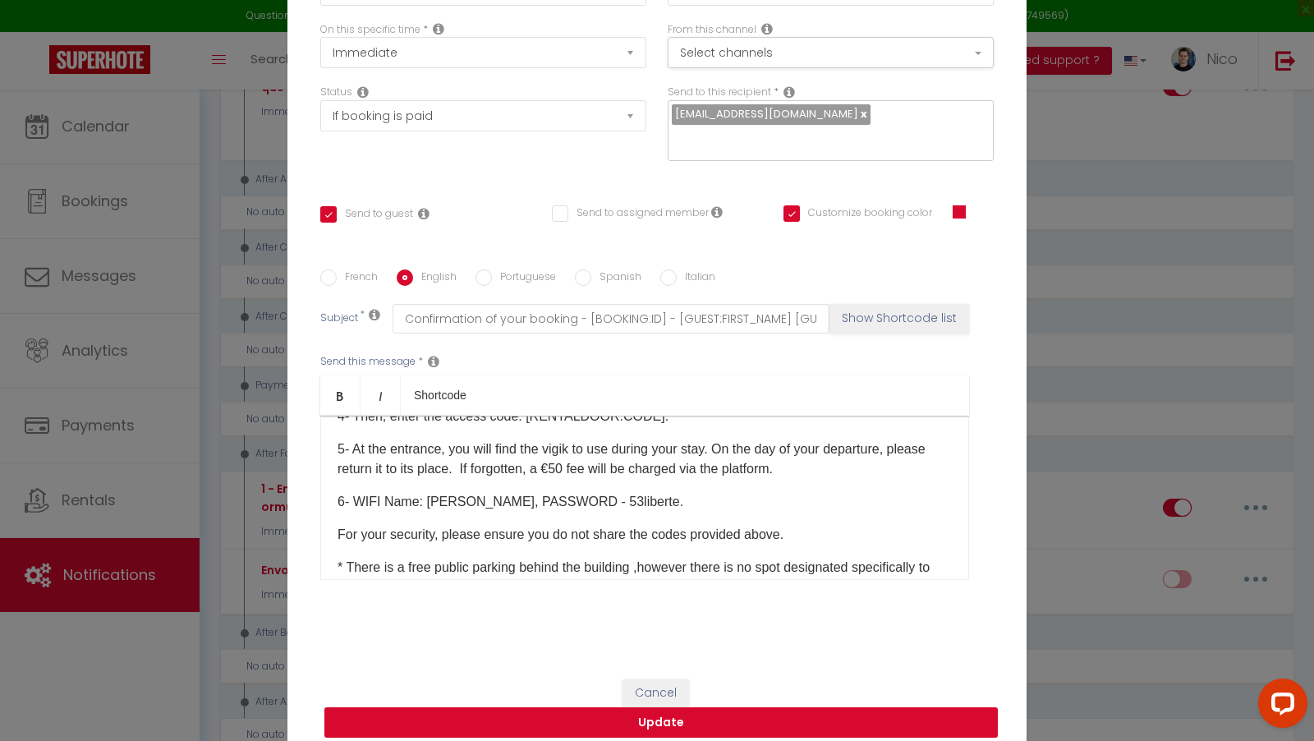
click at [695, 707] on button "Update" at bounding box center [660, 722] width 673 height 31
checkbox input "true"
checkbox input "false"
checkbox input "true"
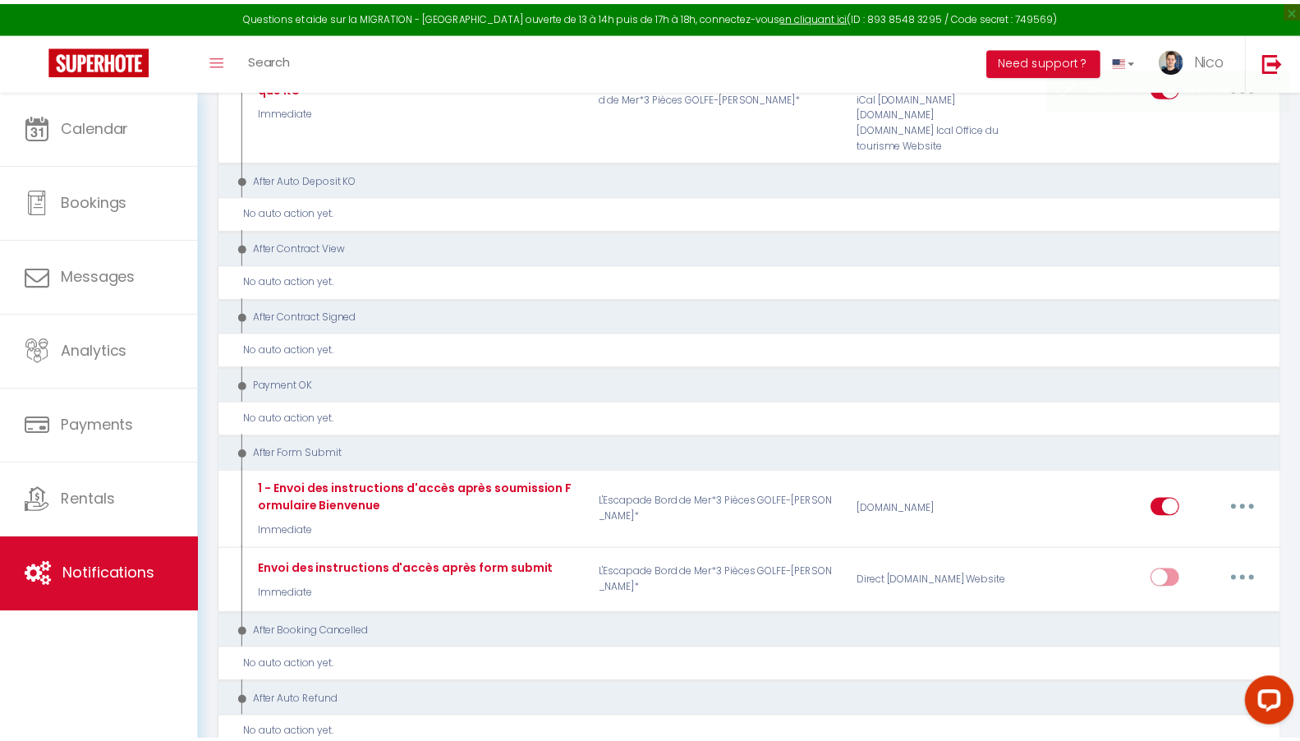
scroll to position [1715, 0]
